Goal: Task Accomplishment & Management: Complete application form

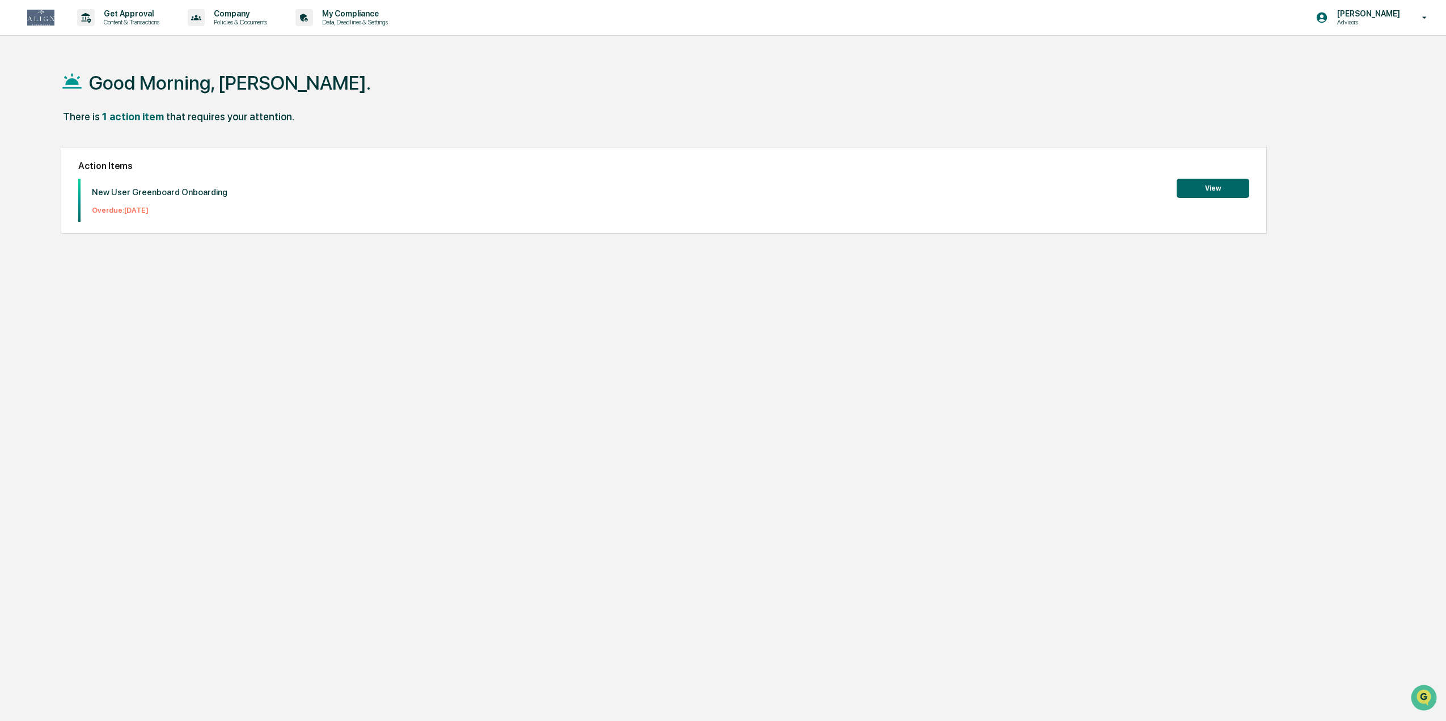
click at [1192, 190] on button "View" at bounding box center [1212, 188] width 73 height 19
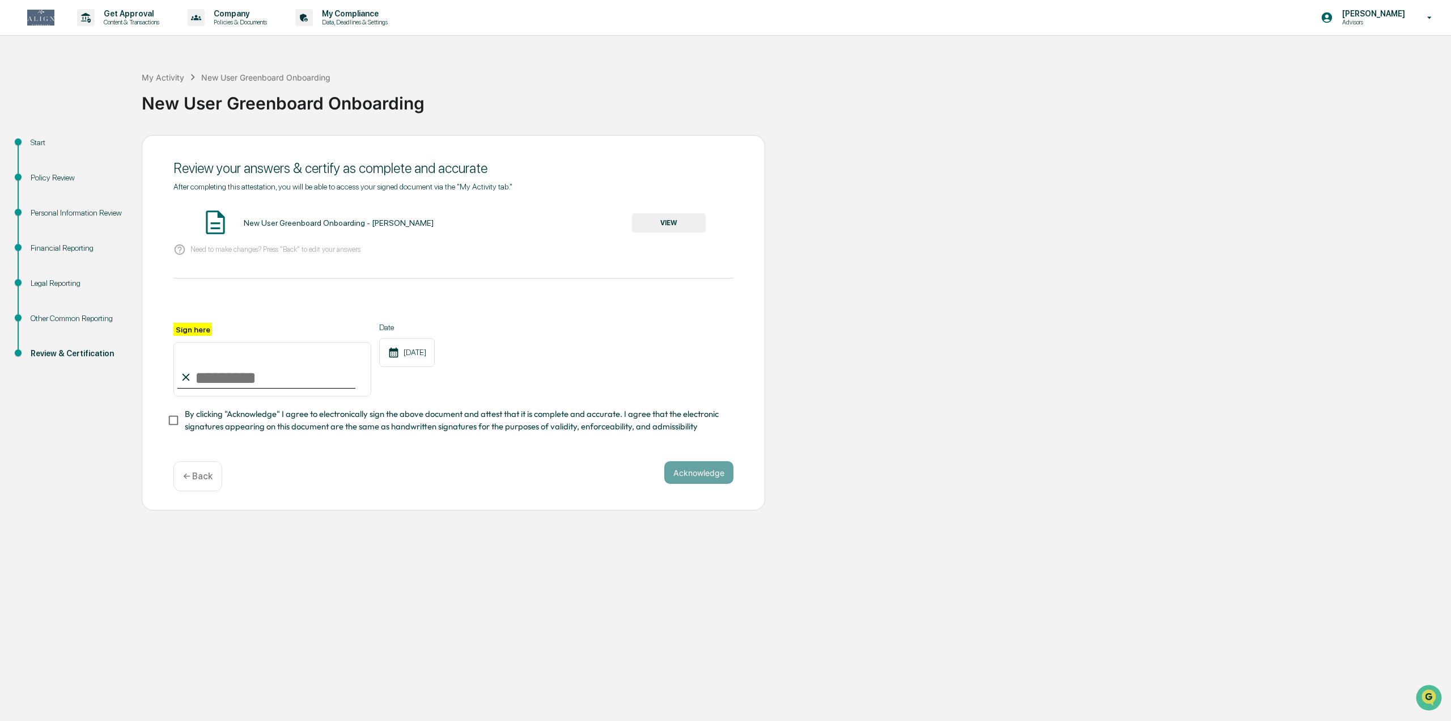
click at [197, 382] on input "Sign here" at bounding box center [272, 369] width 198 height 54
type input "**********"
click at [364, 471] on div "Acknowledge ← Back" at bounding box center [453, 476] width 560 height 30
click at [712, 480] on button "Acknowledge" at bounding box center [698, 472] width 69 height 23
click at [679, 227] on button "VIEW" at bounding box center [669, 222] width 74 height 19
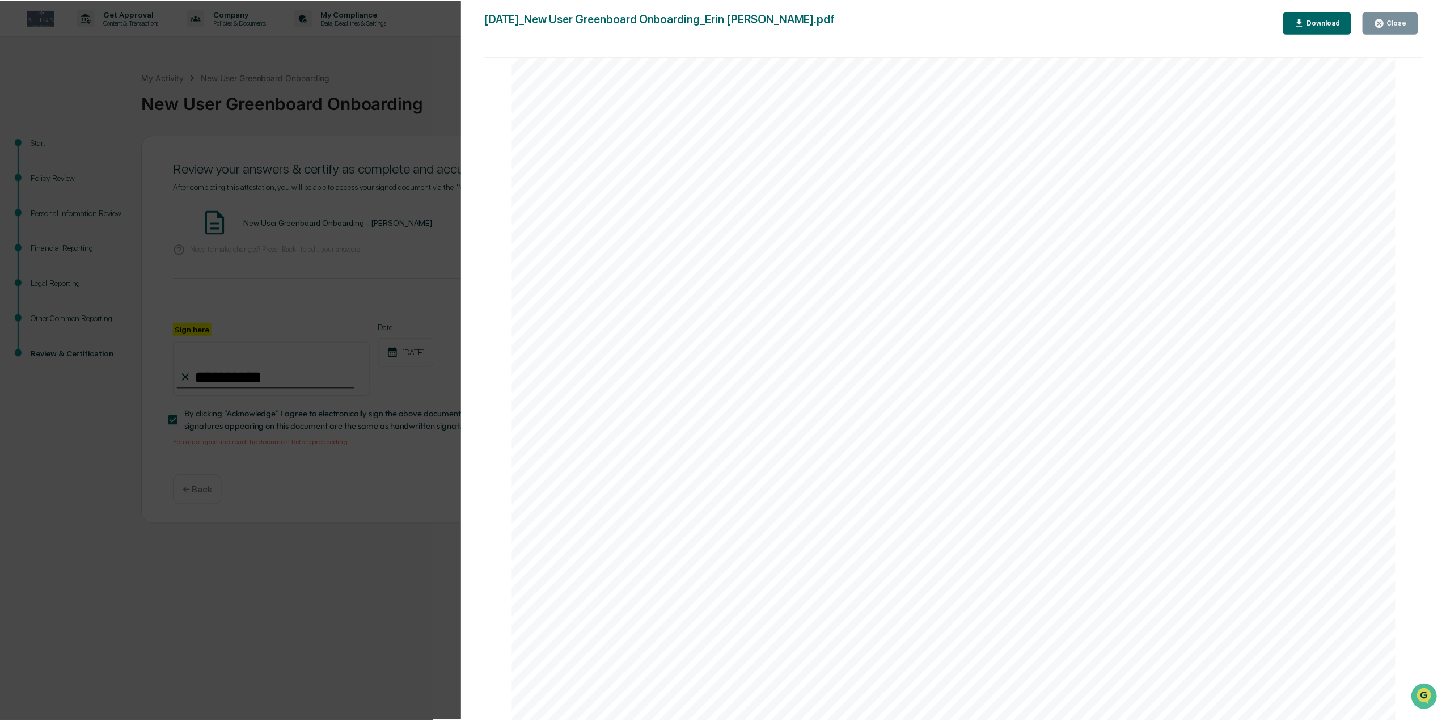
scroll to position [5780, 0]
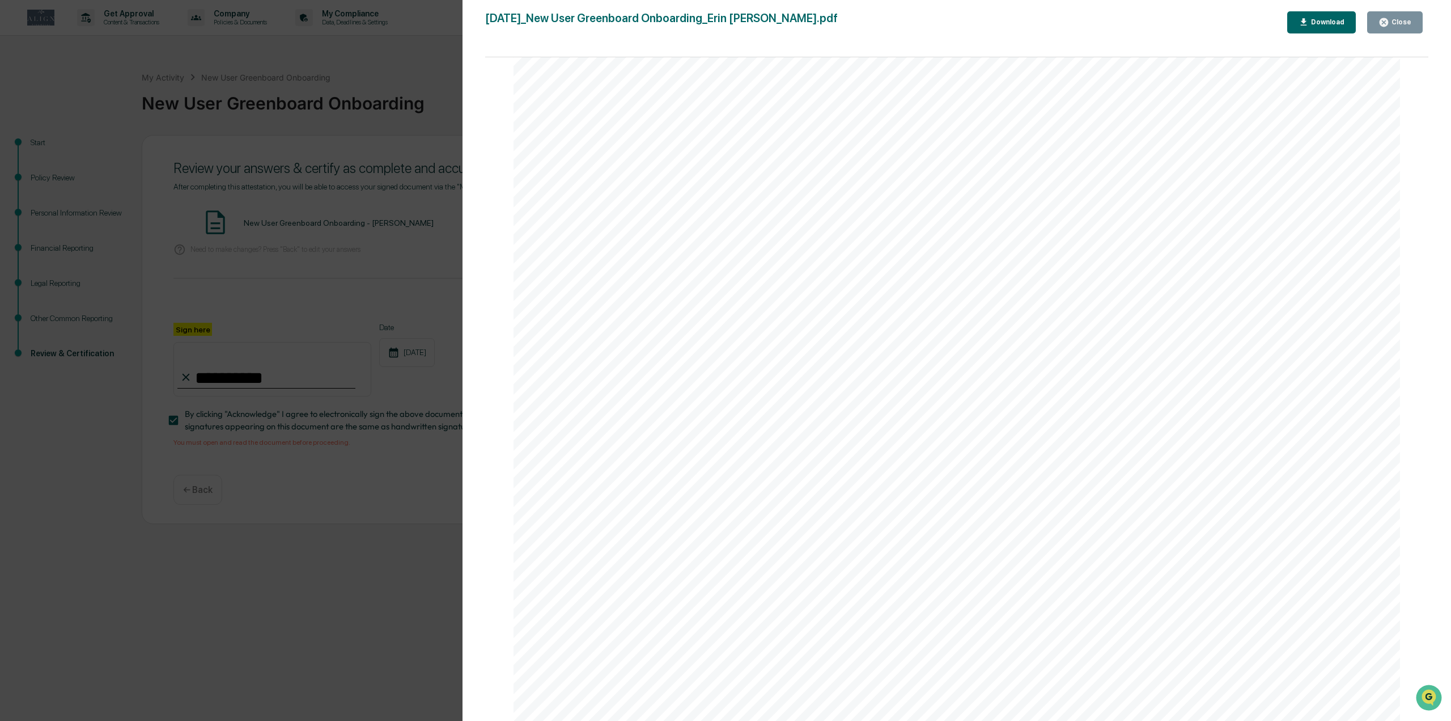
click at [1399, 23] on div "Close" at bounding box center [1400, 22] width 22 height 8
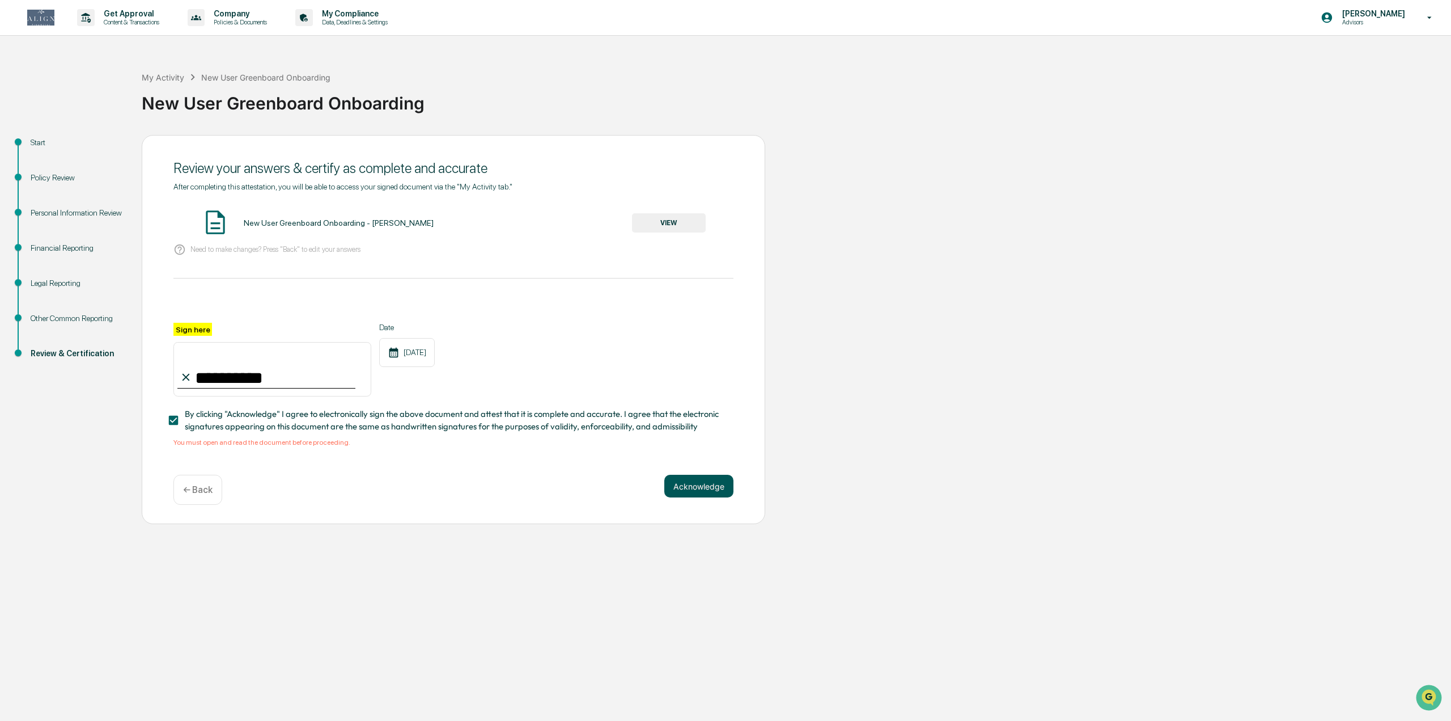
click at [712, 490] on button "Acknowledge" at bounding box center [698, 486] width 69 height 23
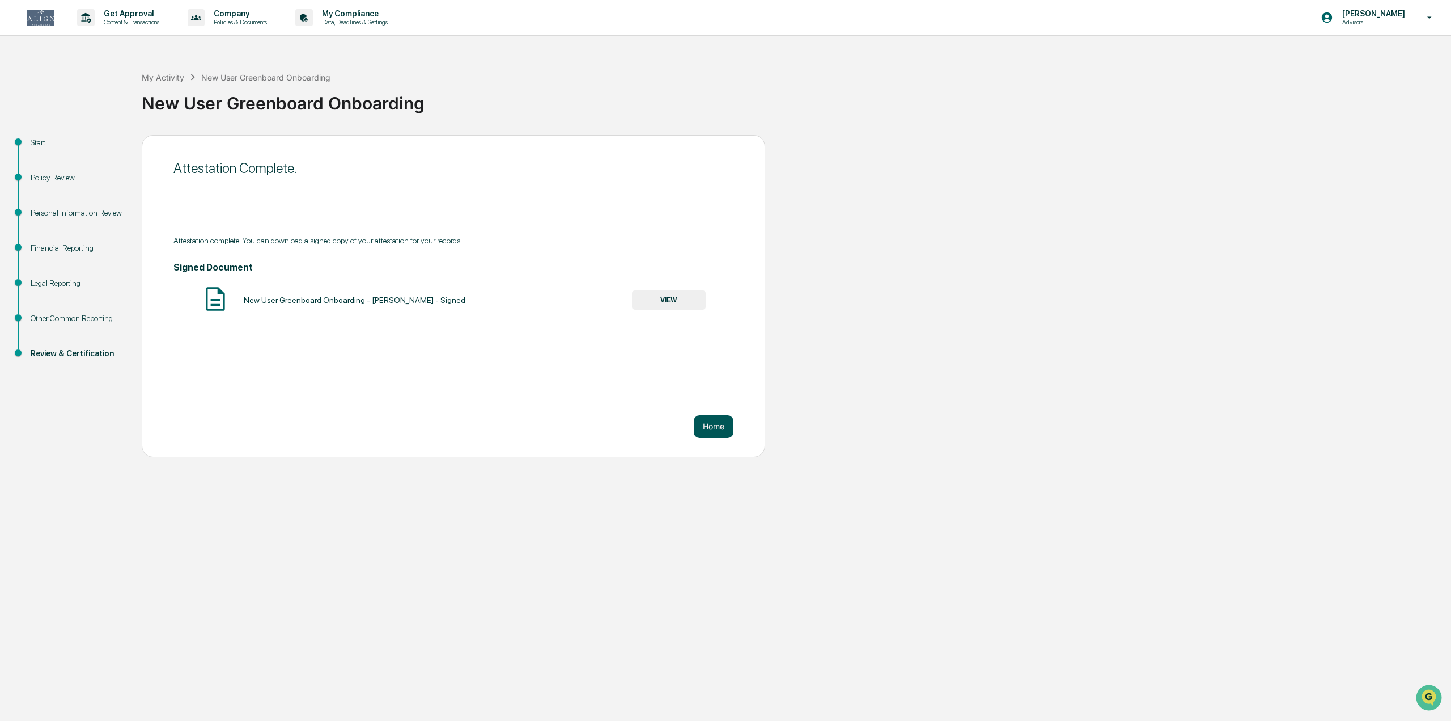
click at [717, 427] on button "Home" at bounding box center [714, 426] width 40 height 23
